Goal: Task Accomplishment & Management: Manage account settings

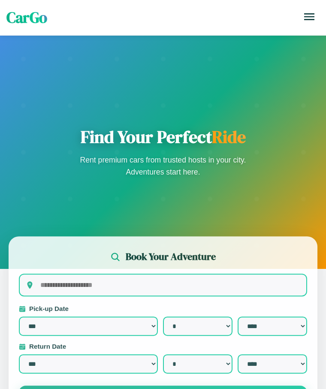
select select "*"
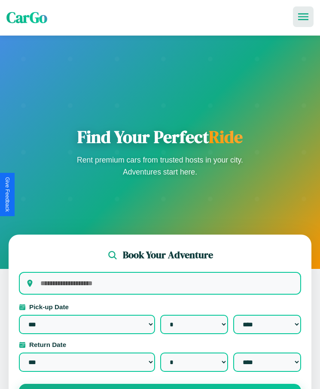
click at [303, 17] on icon at bounding box center [303, 16] width 10 height 7
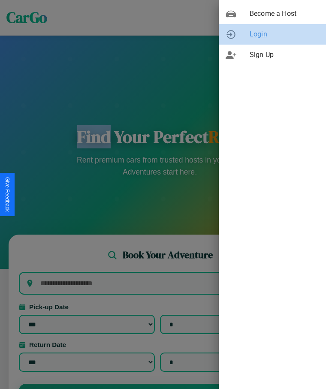
click at [272, 34] on span "Login" at bounding box center [285, 34] width 70 height 10
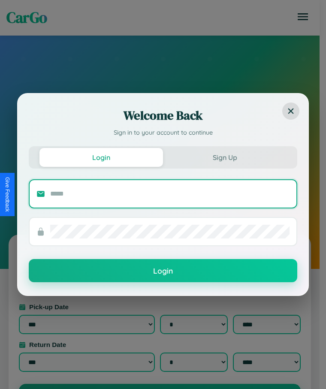
click at [170, 194] on input "text" at bounding box center [169, 194] width 239 height 14
type input "**********"
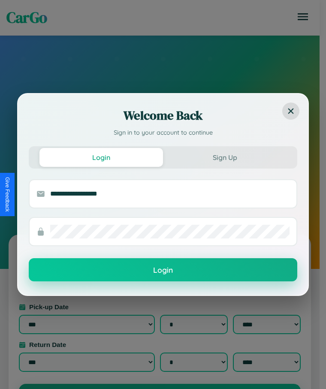
click at [163, 270] on button "Login" at bounding box center [163, 269] width 269 height 23
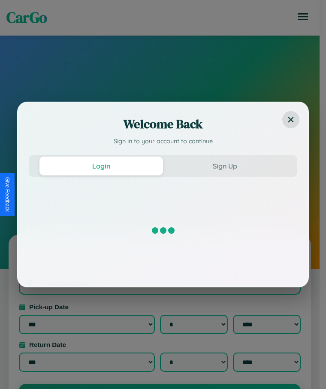
select select "*"
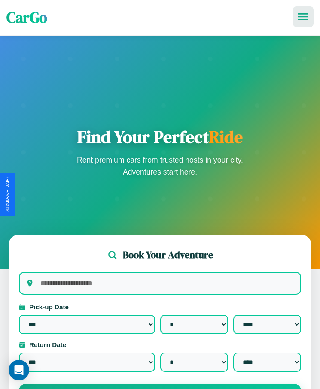
click at [303, 17] on icon at bounding box center [303, 16] width 10 height 7
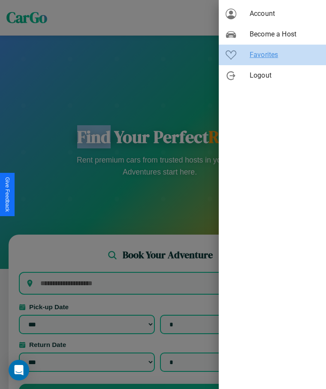
click at [272, 55] on span "Favorites" at bounding box center [285, 55] width 70 height 10
